Goal: Find specific page/section

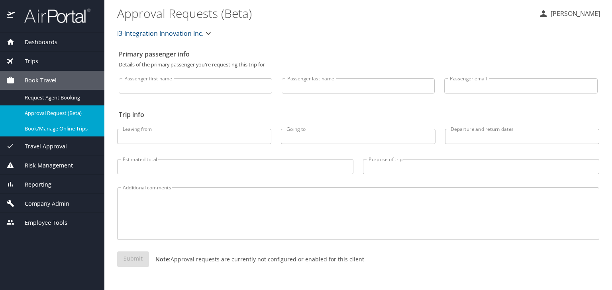
click at [62, 208] on span "Company Admin" at bounding box center [42, 204] width 55 height 9
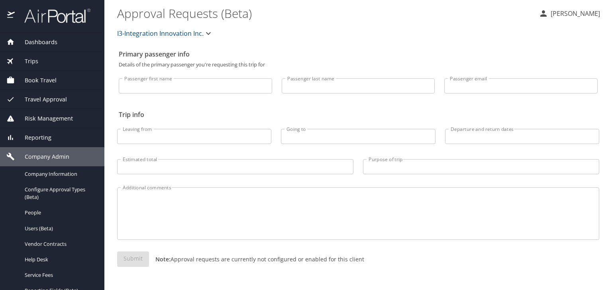
click at [24, 140] on span "Reporting" at bounding box center [33, 137] width 37 height 9
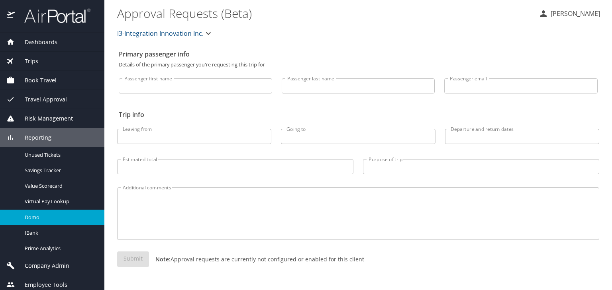
click at [65, 212] on link "Domo" at bounding box center [52, 218] width 104 height 16
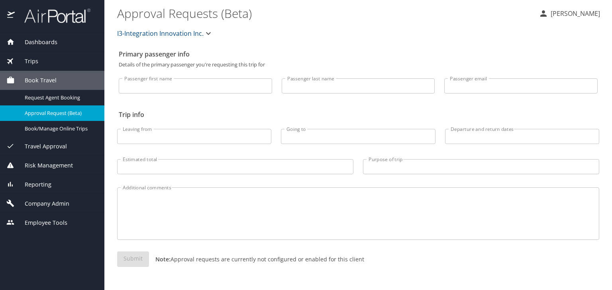
click at [61, 63] on div "Trips" at bounding box center [52, 61] width 92 height 9
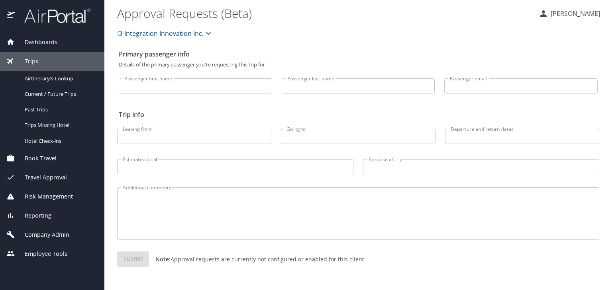
click at [57, 46] on div "Dashboards" at bounding box center [52, 42] width 92 height 9
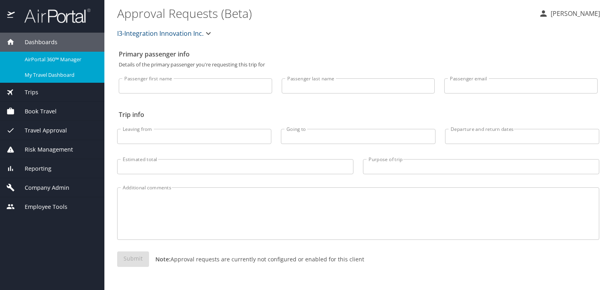
click at [65, 73] on span "My Travel Dashboard" at bounding box center [60, 75] width 70 height 8
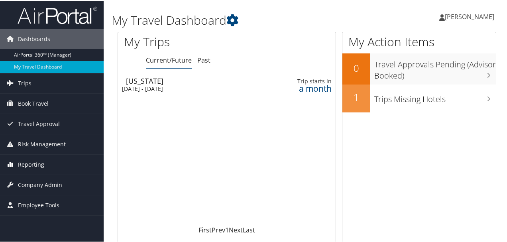
click at [38, 162] on span "Reporting" at bounding box center [31, 164] width 26 height 20
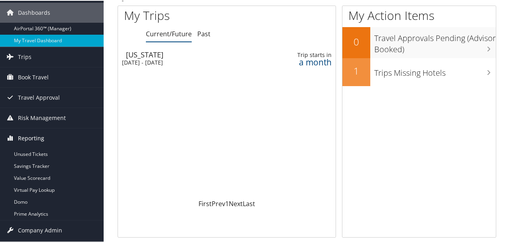
scroll to position [80, 0]
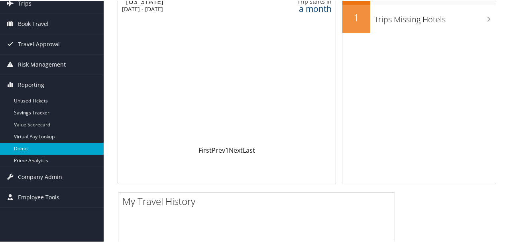
click at [20, 148] on link "Domo" at bounding box center [52, 148] width 104 height 12
